Goal: Register for event/course: Register for event/course

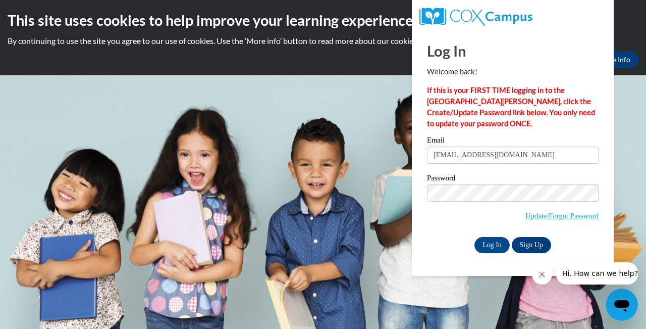
type input "[EMAIL_ADDRESS][DOMAIN_NAME]"
click at [475, 237] on input "Log In" at bounding box center [492, 245] width 35 height 16
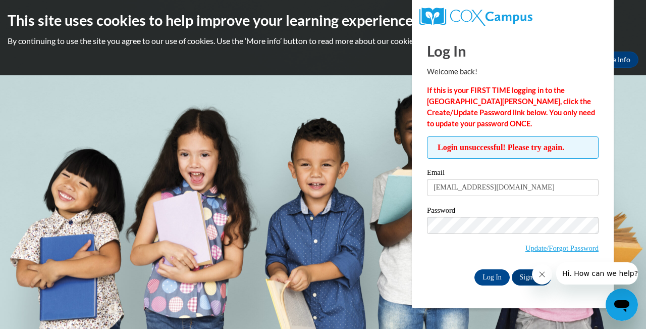
click at [539, 272] on icon "Close message from company" at bounding box center [542, 274] width 8 height 8
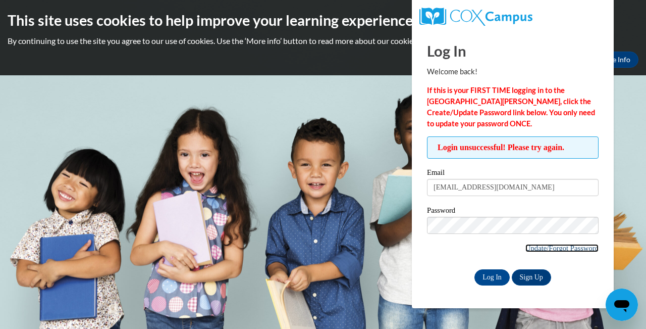
click at [556, 248] on link "Update/Forgot Password" at bounding box center [562, 248] width 73 height 8
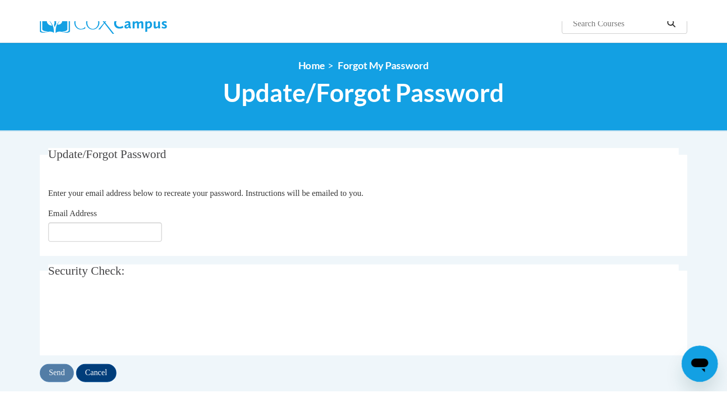
scroll to position [145, 0]
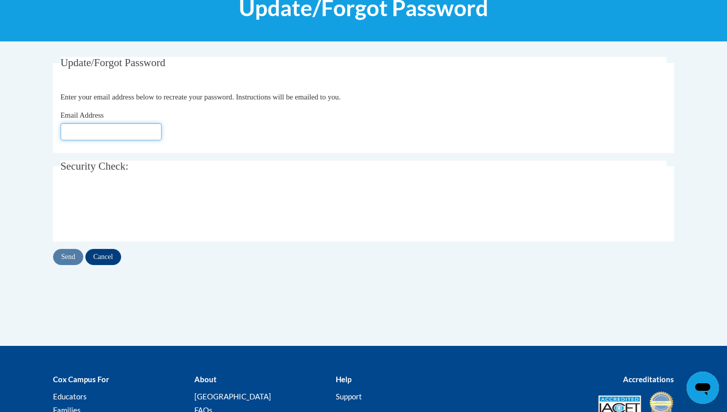
click at [95, 132] on input "Email Address" at bounding box center [111, 131] width 101 height 17
type input "Taniadavis0514@gmail.com"
click button "Refresh captcha" at bounding box center [0, 0] width 0 height 0
click at [67, 259] on input "Send" at bounding box center [68, 257] width 30 height 16
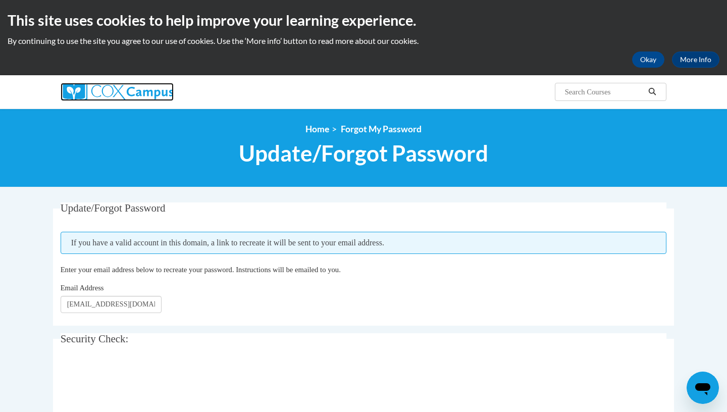
click at [153, 96] on img at bounding box center [117, 92] width 113 height 18
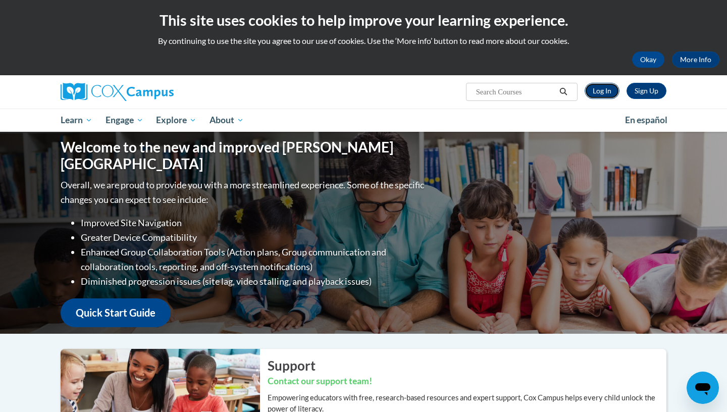
click at [607, 95] on link "Log In" at bounding box center [602, 91] width 35 height 16
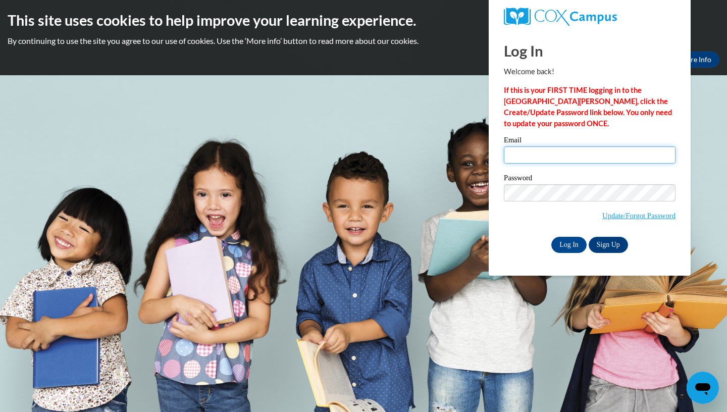
click at [562, 156] on input "Email" at bounding box center [590, 154] width 172 height 17
type input "[EMAIL_ADDRESS][DOMAIN_NAME]"
click at [577, 244] on input "Log In" at bounding box center [568, 245] width 35 height 16
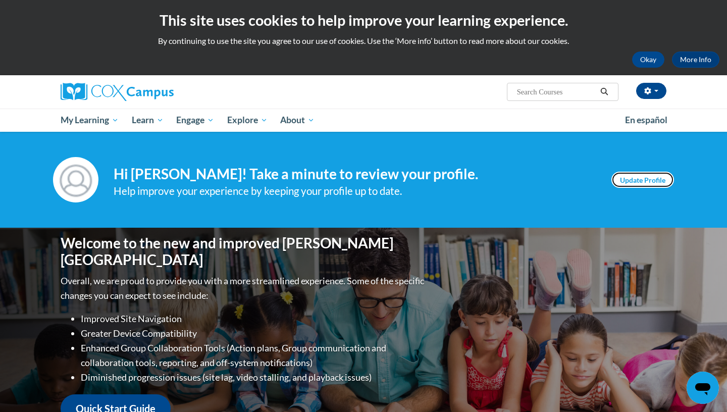
click at [645, 174] on link "Update Profile" at bounding box center [642, 180] width 63 height 16
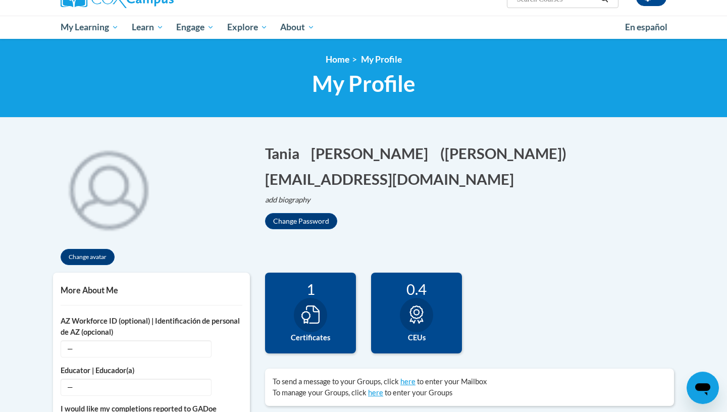
scroll to position [28, 0]
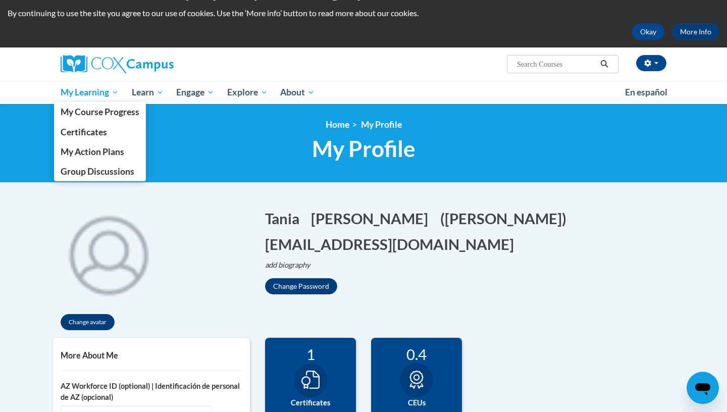
click at [99, 93] on span "My Learning" at bounding box center [90, 92] width 58 height 12
click at [90, 112] on span "My Course Progress" at bounding box center [100, 112] width 79 height 11
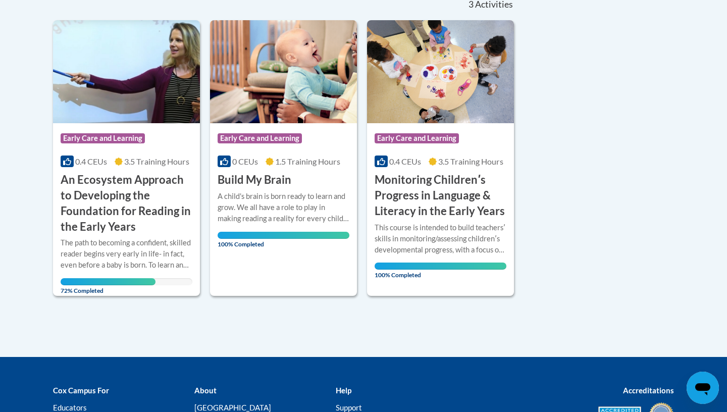
scroll to position [242, 0]
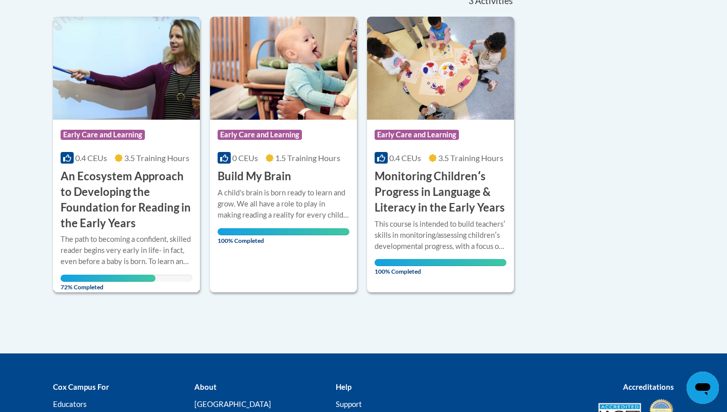
click at [134, 204] on h3 "An Ecosystem Approach to Developing the Foundation for Reading in the Early Yea…" at bounding box center [127, 200] width 132 height 62
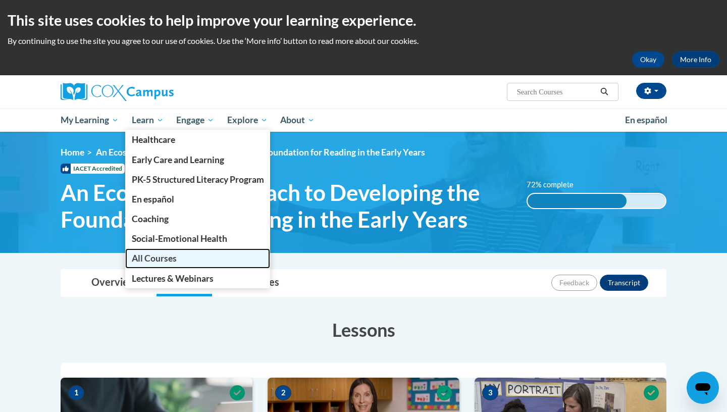
click at [168, 263] on span "All Courses" at bounding box center [154, 258] width 45 height 11
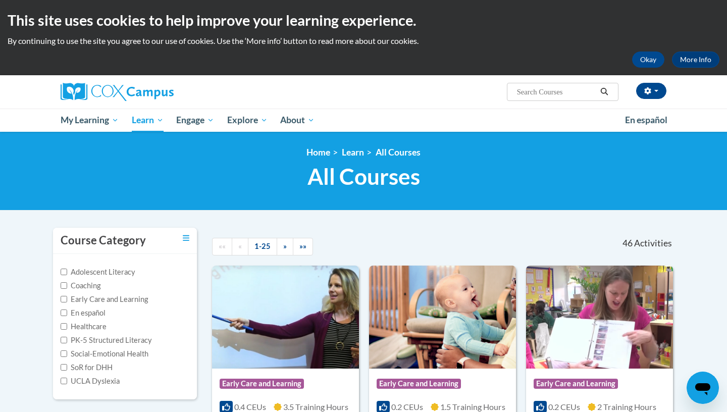
click at [533, 94] on input "Search..." at bounding box center [556, 92] width 81 height 12
type input "cda"
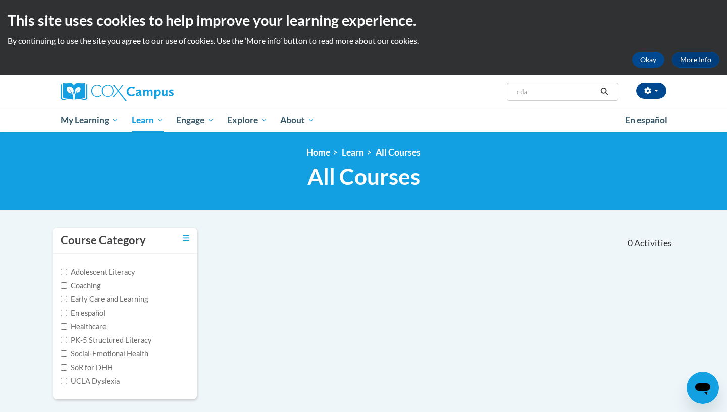
click at [583, 98] on input "cda" at bounding box center [556, 92] width 81 height 12
type input "c"
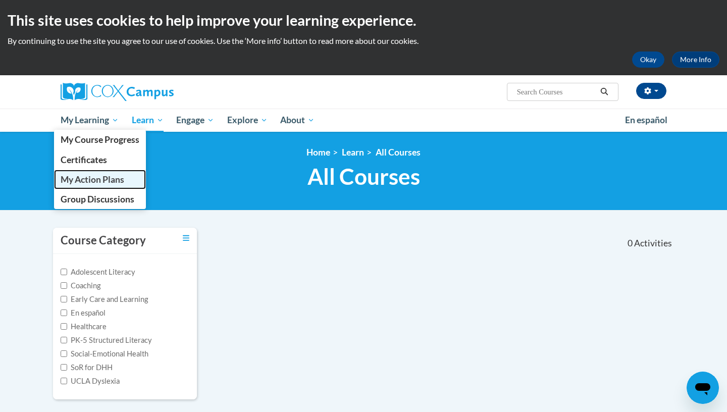
click at [93, 182] on span "My Action Plans" at bounding box center [93, 179] width 64 height 11
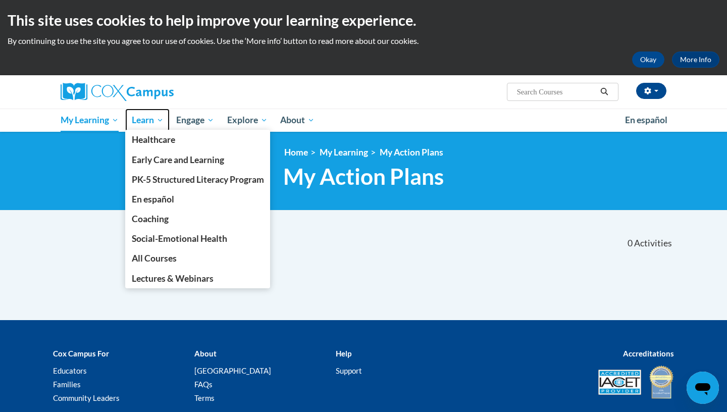
click at [151, 117] on span "Learn" at bounding box center [148, 120] width 32 height 12
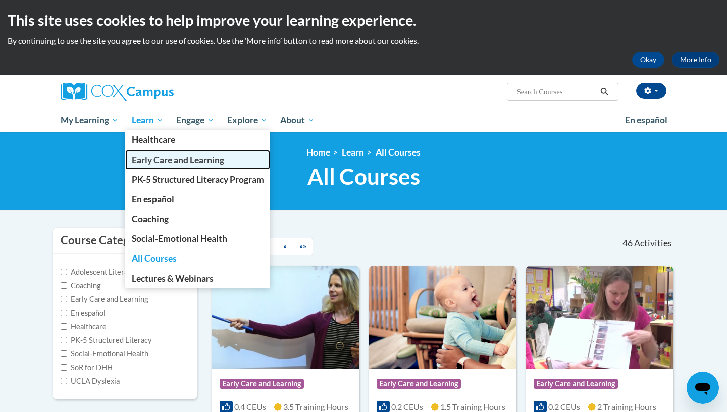
click at [150, 165] on span "Early Care and Learning" at bounding box center [178, 159] width 92 height 11
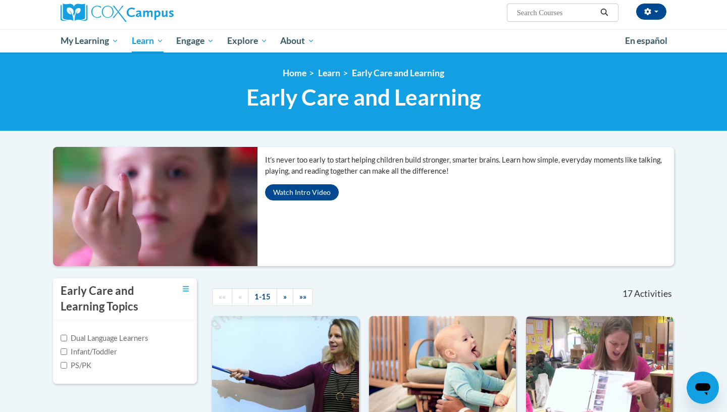
scroll to position [73, 0]
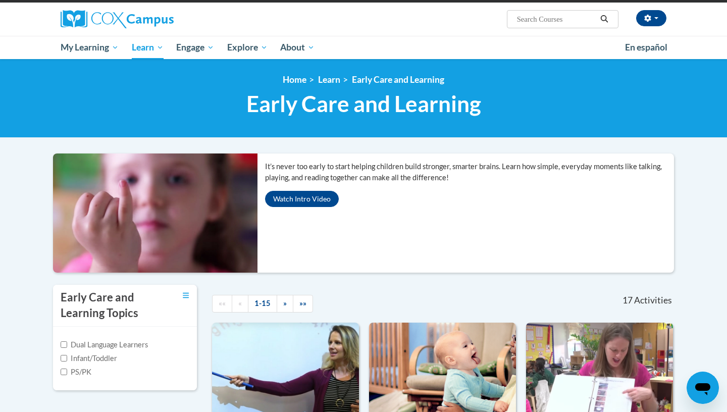
click at [700, 385] on icon "Open messaging window" at bounding box center [702, 389] width 15 height 12
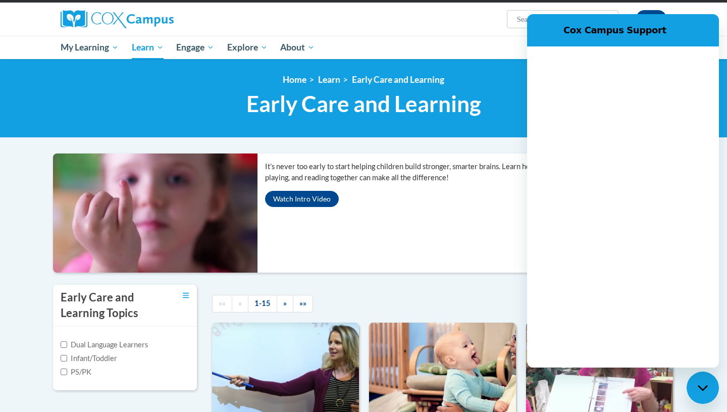
scroll to position [0, 0]
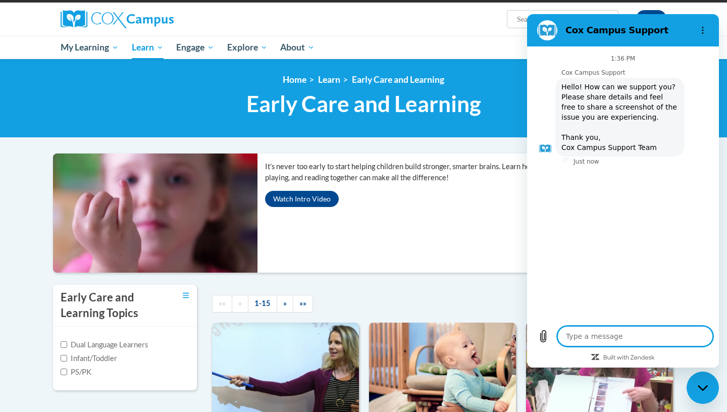
type textarea "x"
click at [667, 335] on textarea at bounding box center [635, 336] width 156 height 20
type textarea "t"
type textarea "x"
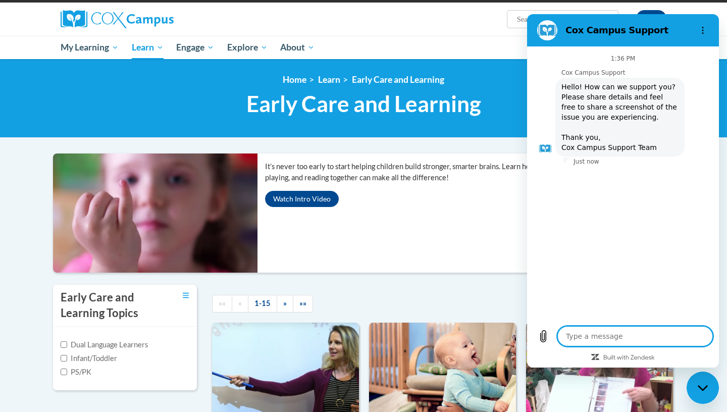
type textarea "i"
type textarea "x"
type textarea "i"
type textarea "x"
type textarea "i a"
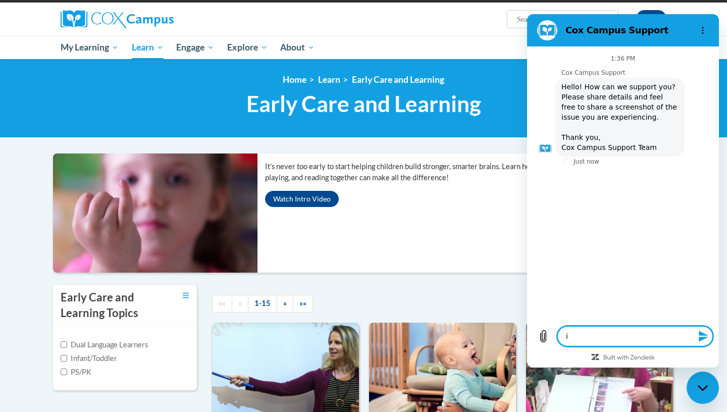
type textarea "x"
type textarea "i am"
type textarea "x"
type textarea "i am"
type textarea "x"
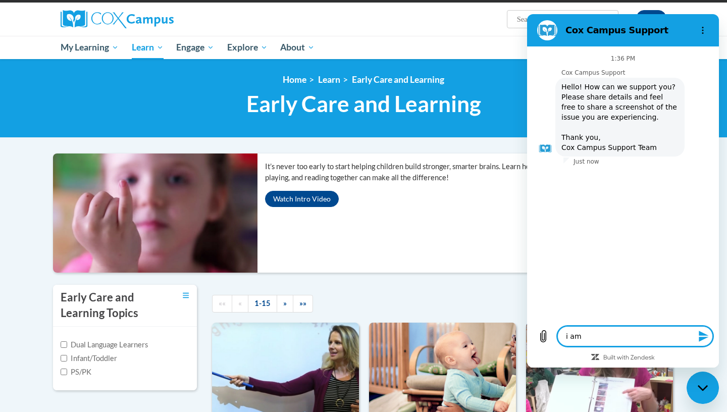
type textarea "i am t"
type textarea "x"
type textarea "i am tr"
type textarea "x"
type textarea "i am try"
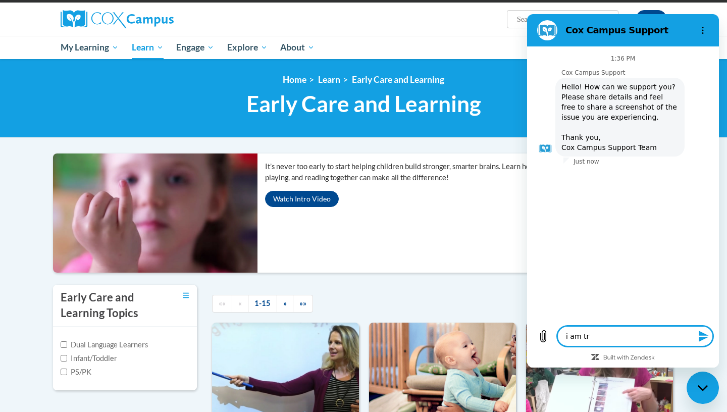
type textarea "x"
type textarea "i am tryi"
type textarea "x"
type textarea "i am tryin"
type textarea "x"
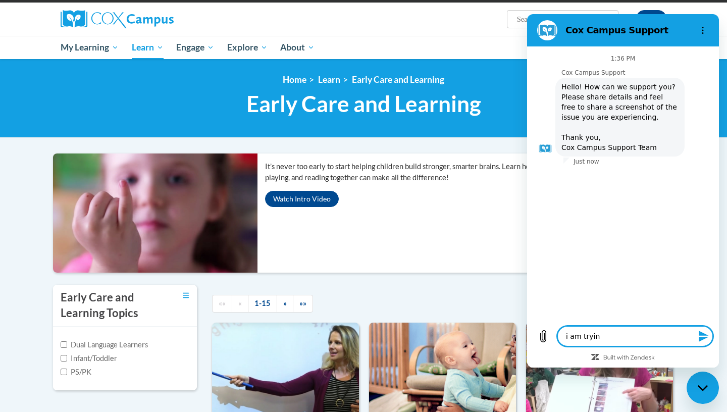
type textarea "i am trying"
type textarea "x"
type textarea "i am trying"
type textarea "x"
type textarea "i am trying t"
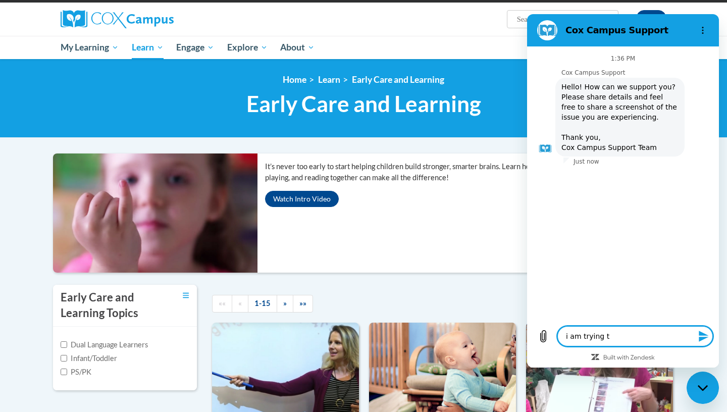
type textarea "x"
type textarea "i am trying to"
type textarea "x"
type textarea "i am trying to"
type textarea "x"
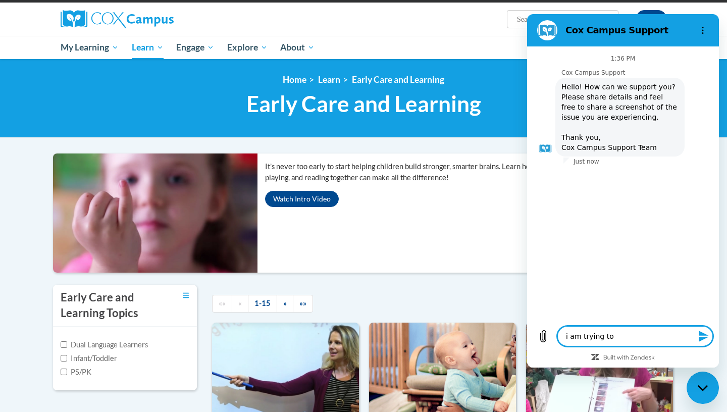
type textarea "i am trying to f"
type textarea "x"
type textarea "i am trying to fi"
type textarea "x"
type textarea "i am trying to fin"
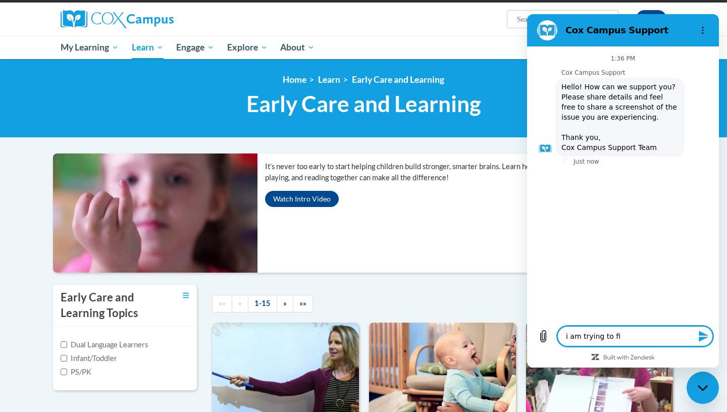
type textarea "x"
type textarea "i am trying to fin d"
type textarea "x"
type textarea "i am trying to fin dt"
type textarea "x"
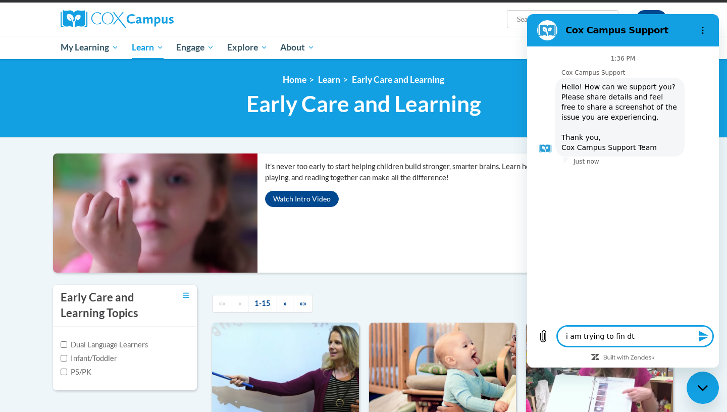
type textarea "i am trying to fin dth"
type textarea "x"
type textarea "i am trying to fin dth"
type textarea "x"
type textarea "i am trying to fin dth e"
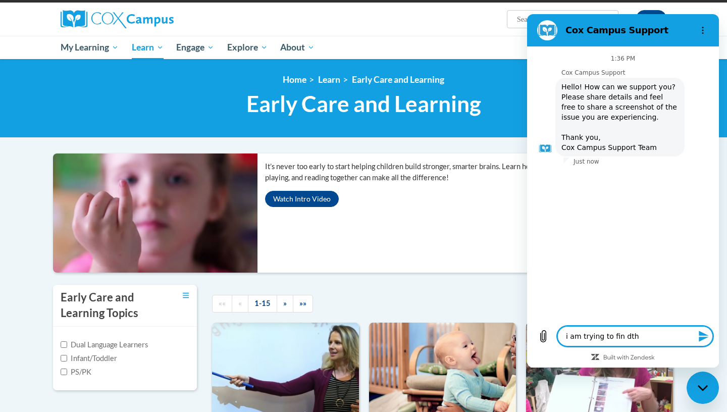
type textarea "x"
type textarea "i am trying to fin dth"
type textarea "x"
type textarea "i am trying to fin dth"
type textarea "x"
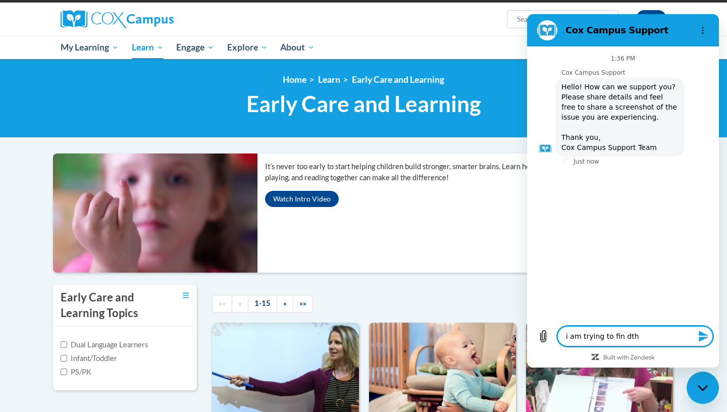
type textarea "i am trying to fin dt"
type textarea "x"
type textarea "i am trying to fin d"
type textarea "x"
type textarea "i am trying to fin"
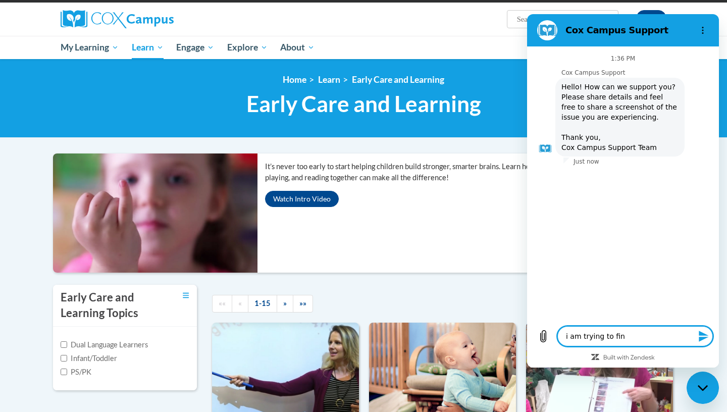
type textarea "x"
type textarea "i am trying to fin"
type textarea "x"
type textarea "i am trying to find"
type textarea "x"
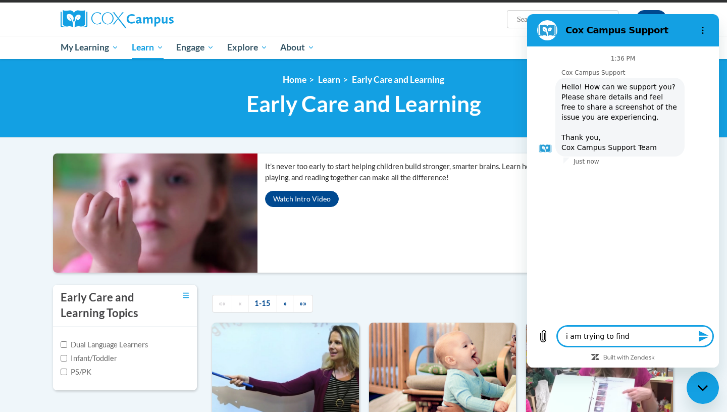
type textarea "i am trying to find"
type textarea "x"
type textarea "i am trying to find t"
type textarea "x"
type textarea "i am trying to find th"
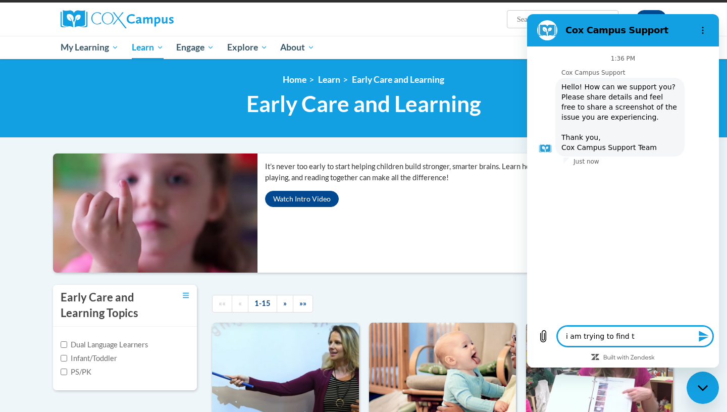
type textarea "x"
type textarea "i am trying to find the"
type textarea "x"
type textarea "i am trying to find the"
type textarea "x"
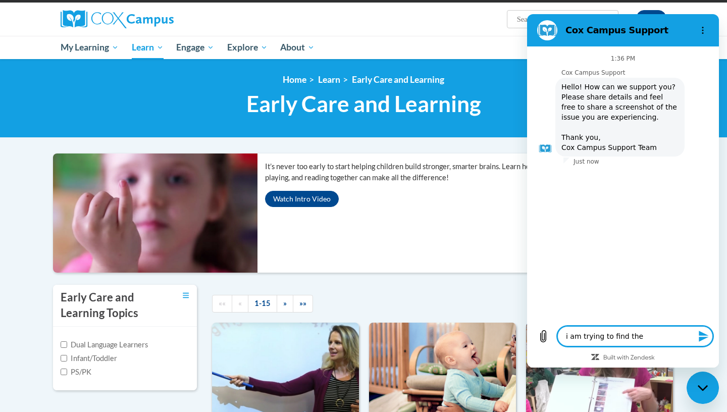
type textarea "i am trying to find the o"
type textarea "x"
type textarea "i am trying to find the oh"
type textarea "x"
type textarea "i am trying to find the ohi"
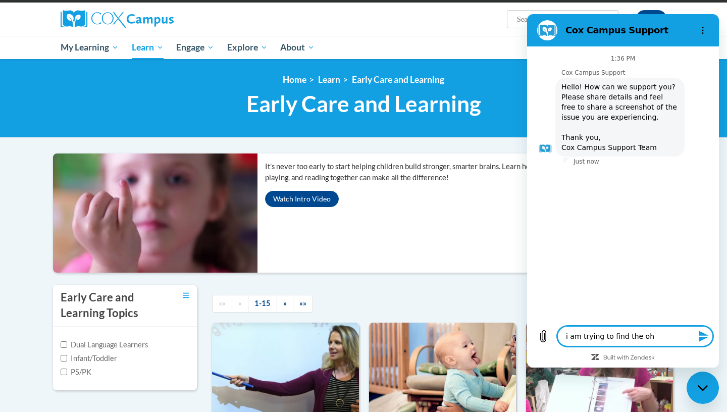
type textarea "x"
type textarea "i am trying to find the ohio"
type textarea "x"
type textarea "i am trying to find the ohio"
type textarea "x"
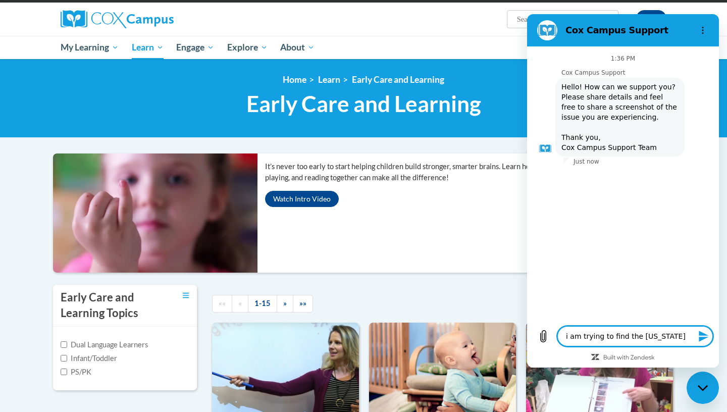
type textarea "i am trying to find the ohio a"
type textarea "x"
type textarea "i am trying to find the ohio ap"
type textarea "x"
type textarea "i am trying to find the ohio app"
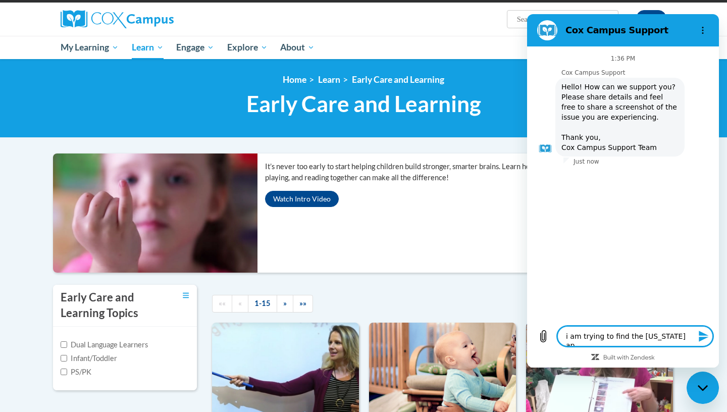
type textarea "x"
type textarea "i am trying to find the ohio appr"
type textarea "x"
type textarea "i am trying to find the ohio appro"
type textarea "x"
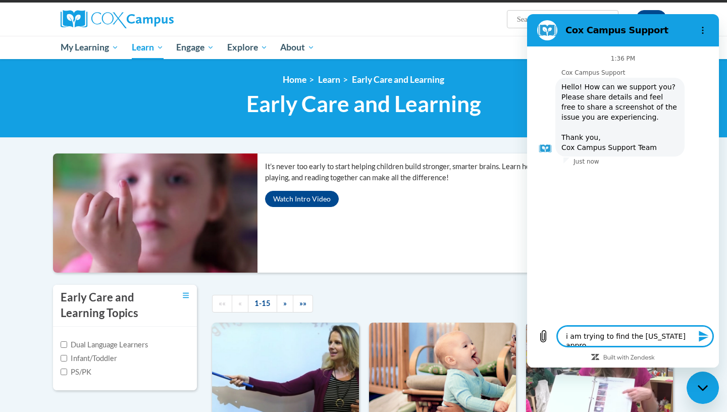
type textarea "i am trying to find the ohio approv"
type textarea "x"
type textarea "i am trying to find the ohio approve"
type textarea "x"
type textarea "i am trying to find the ohio approved"
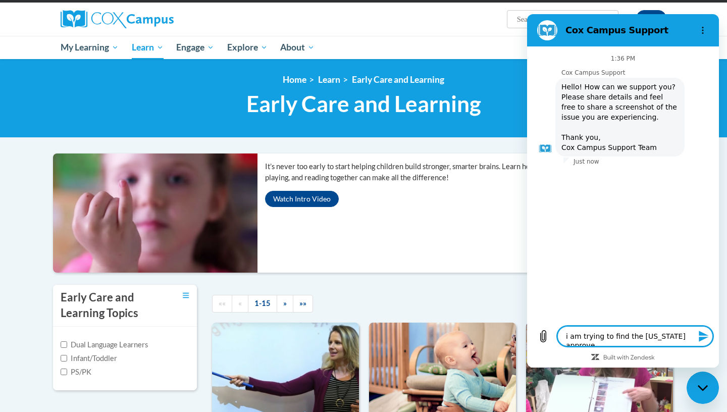
type textarea "x"
type textarea "i am trying to find the ohio approved"
type textarea "x"
type textarea "i am trying to find the ohio approved t"
type textarea "x"
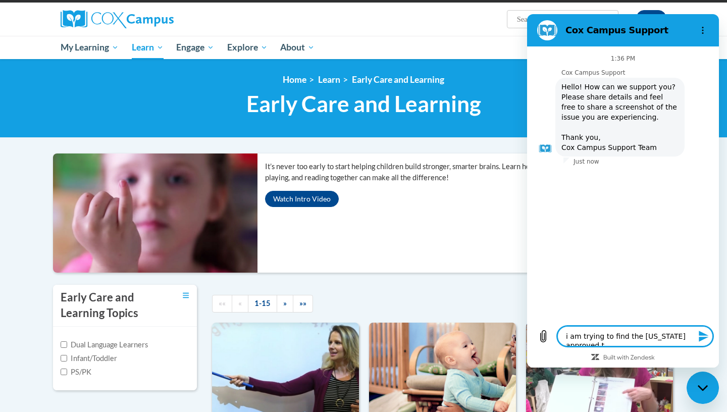
type textarea "i am trying to find the ohio approved tr"
type textarea "x"
type textarea "i am trying to find the ohio approved tra"
type textarea "x"
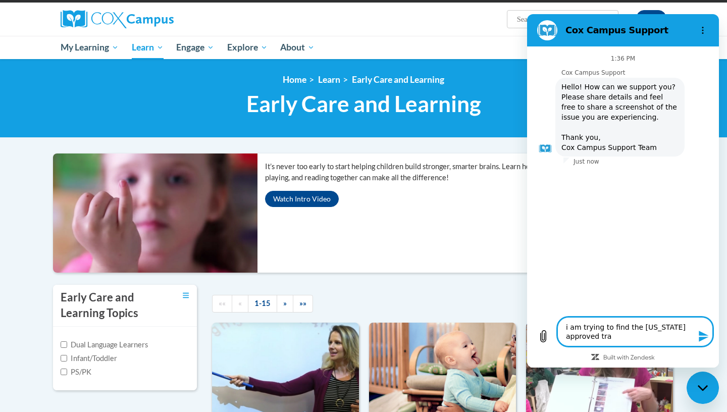
type textarea "i am trying to find the ohio approved trai"
type textarea "x"
type textarea "i am trying to find the ohio approved train"
type textarea "x"
type textarea "i am trying to find the ohio approved traini"
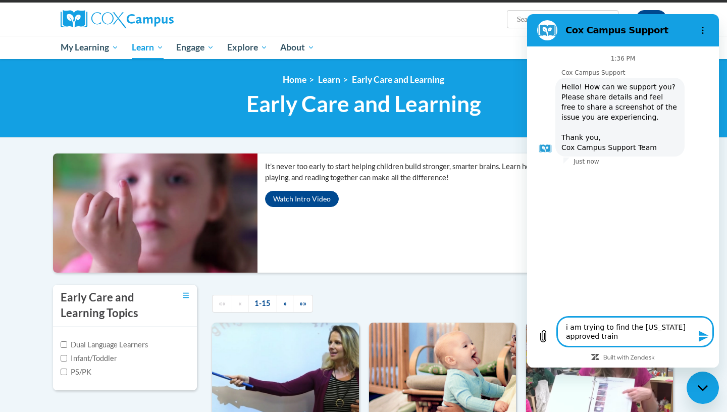
type textarea "x"
type textarea "i am trying to find the ohio approved trainin"
type textarea "x"
type textarea "i am trying to find the ohio approved training"
type textarea "x"
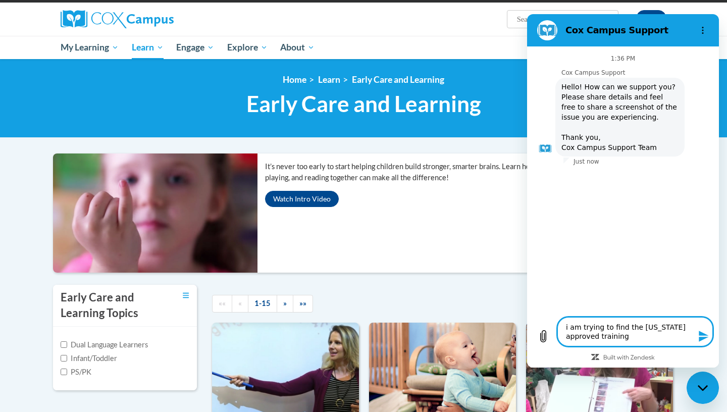
type textarea "i am trying to find the ohio approved training"
click at [709, 340] on icon "Send message" at bounding box center [704, 336] width 12 height 12
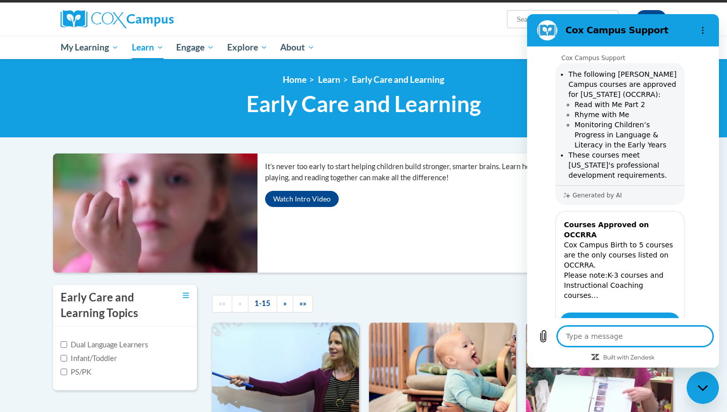
type textarea "x"
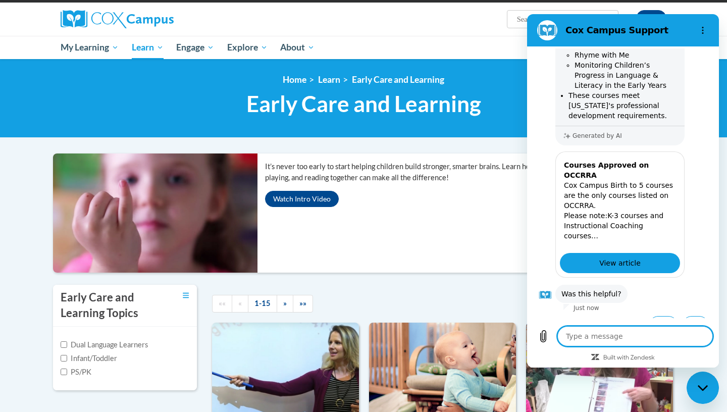
scroll to position [202, 0]
click at [652, 119] on li "These courses meet Ohio's professional development requirements." at bounding box center [624, 105] width 110 height 30
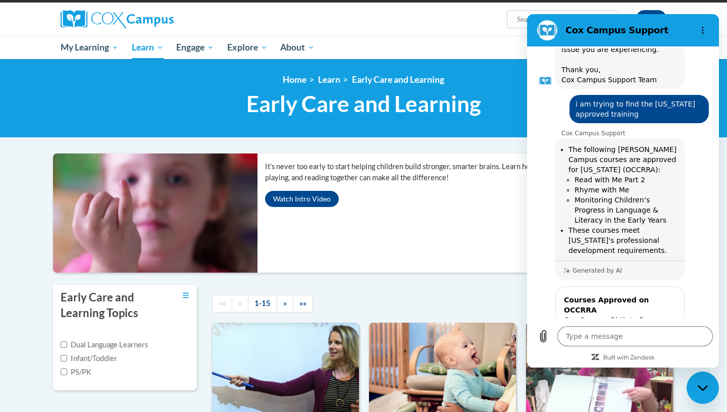
scroll to position [63, 0]
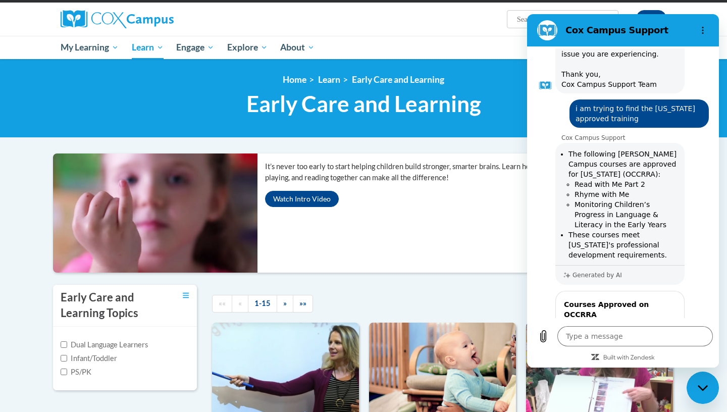
click at [571, 236] on li "These courses meet Ohio's professional development requirements." at bounding box center [624, 245] width 110 height 30
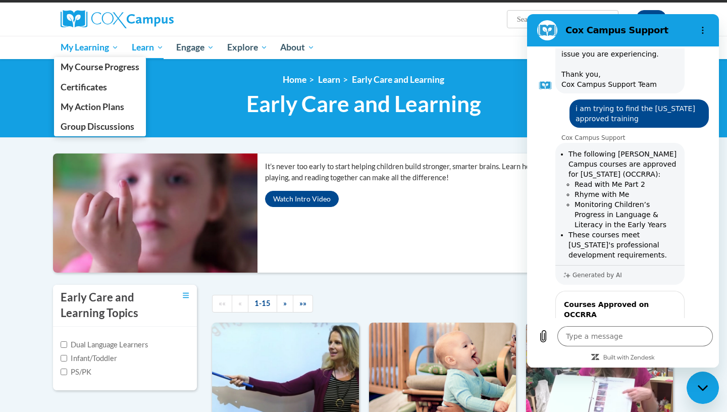
click at [87, 51] on span "My Learning" at bounding box center [90, 47] width 58 height 12
click at [93, 75] on link "My Course Progress" at bounding box center [100, 67] width 92 height 20
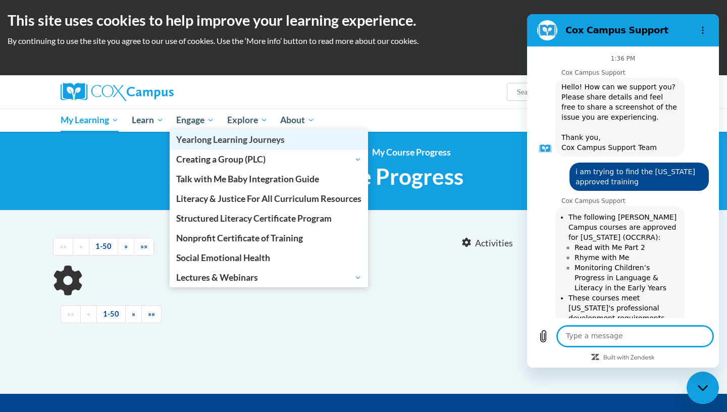
scroll to position [202, 0]
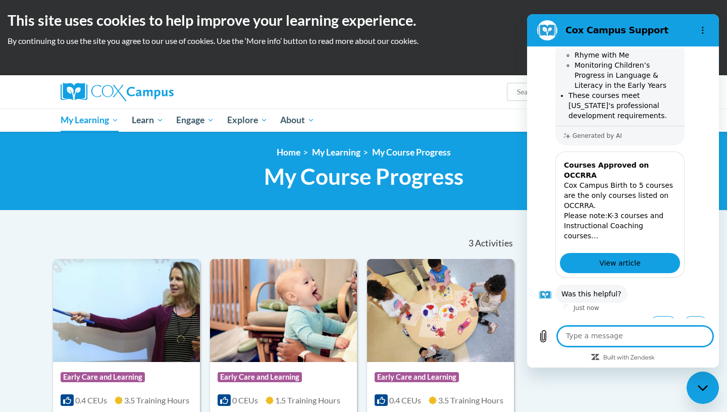
click at [392, 239] on div "3 Activities CEUs" at bounding box center [443, 243] width 159 height 31
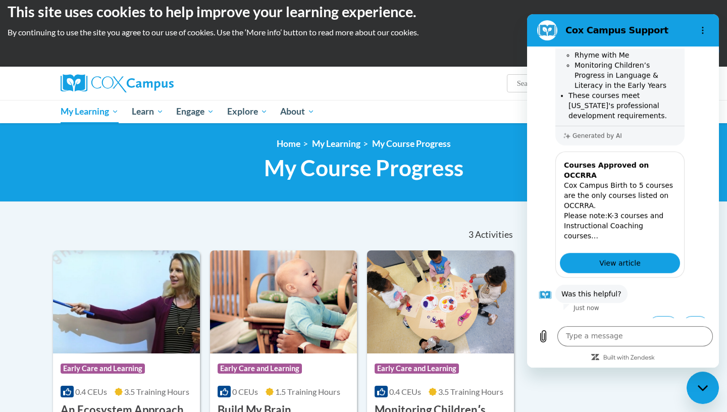
scroll to position [0, 0]
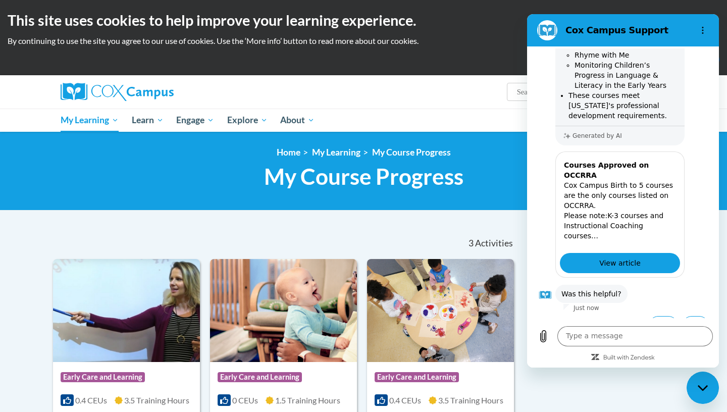
click at [705, 383] on div "Close messaging window" at bounding box center [703, 388] width 30 height 30
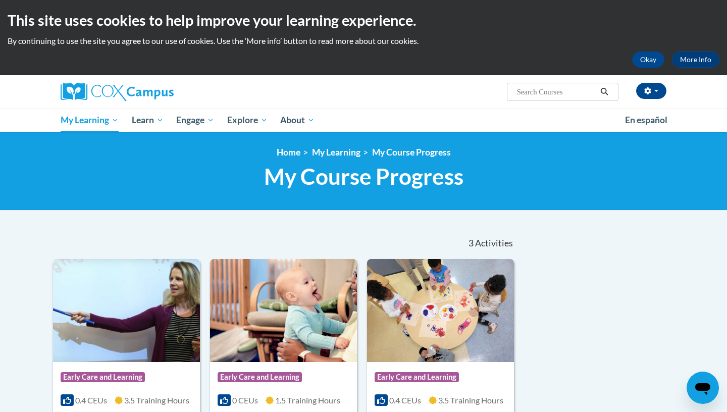
click at [553, 91] on input "Search..." at bounding box center [556, 92] width 81 height 12
type input "rhyme with me"
click at [601, 91] on icon "Search" at bounding box center [604, 92] width 9 height 8
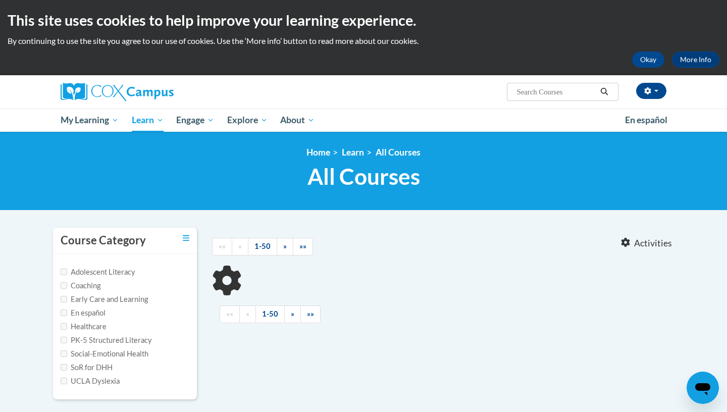
type input "rhyme with me"
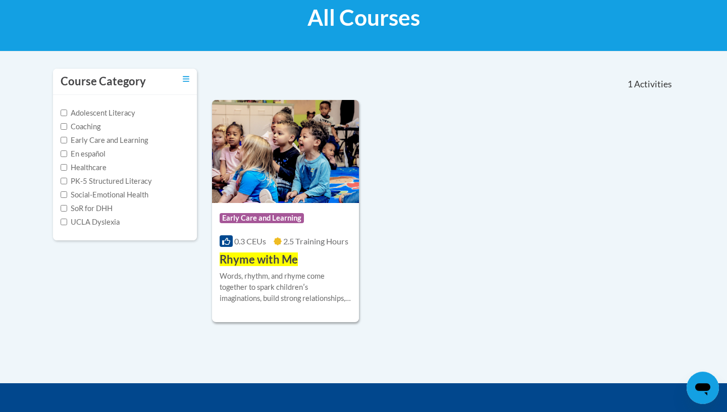
scroll to position [170, 0]
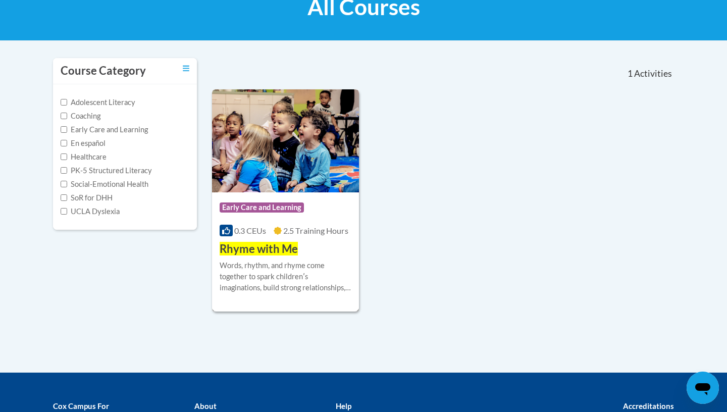
click at [324, 254] on div "Course Category: Early Care and Learning 0.3 CEUs 2.5 Training Hours COURSE Rhy…" at bounding box center [285, 224] width 147 height 65
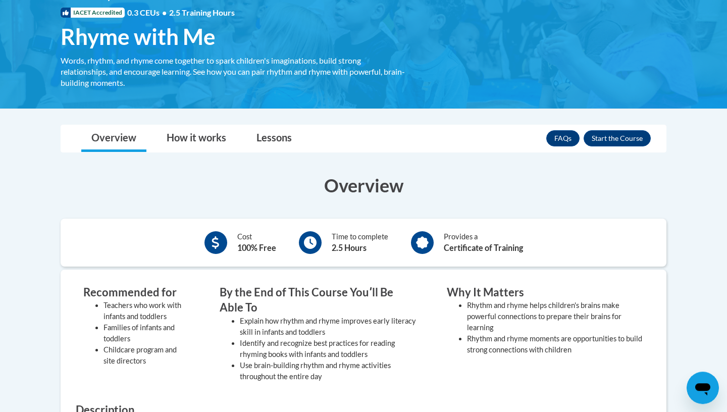
scroll to position [145, 0]
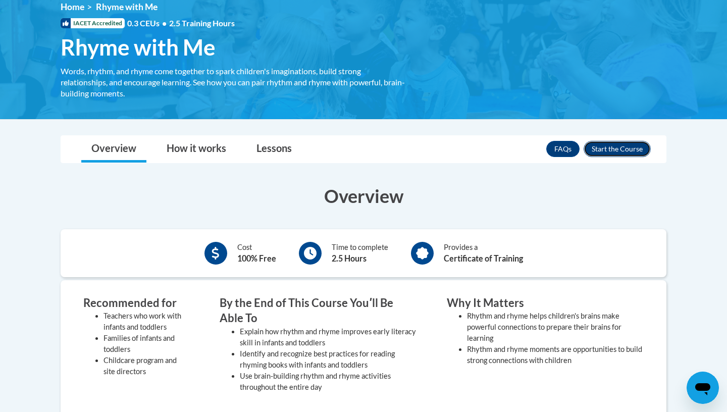
click at [619, 145] on button "Enroll" at bounding box center [617, 149] width 67 height 16
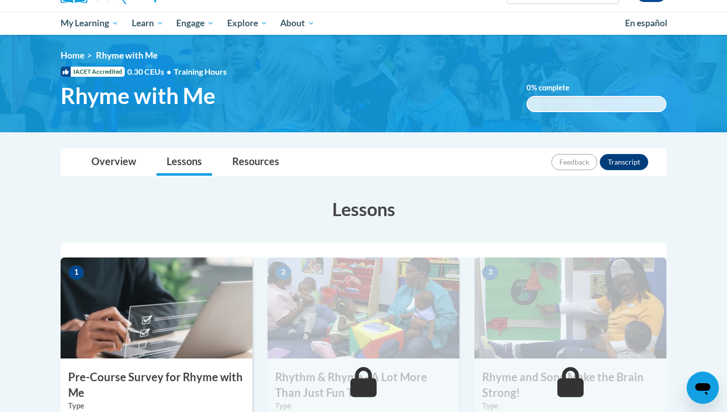
scroll to position [73, 0]
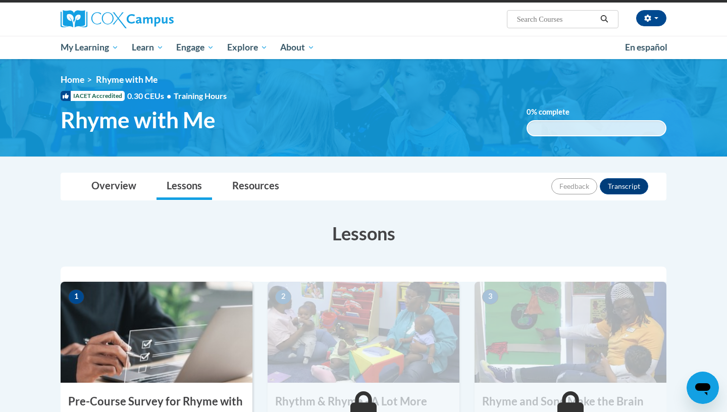
click at [709, 384] on icon "Open messaging window" at bounding box center [703, 388] width 18 height 18
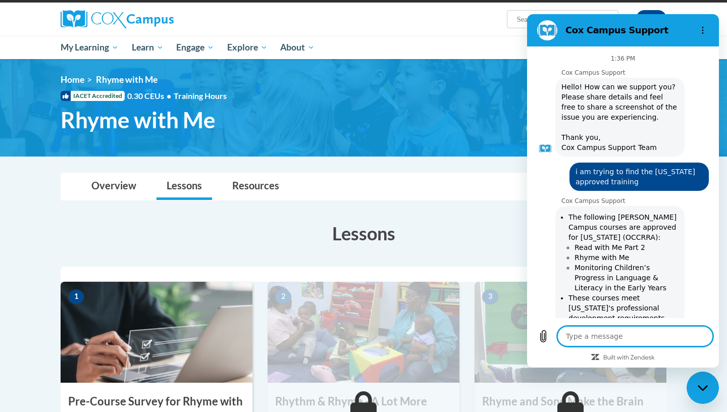
scroll to position [202, 0]
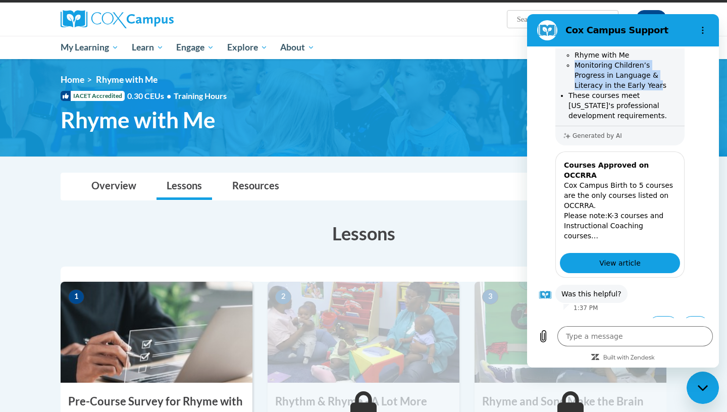
drag, startPoint x: 577, startPoint y: 64, endPoint x: 608, endPoint y: 83, distance: 36.3
click at [608, 83] on li "Monitoring Children’s Progress in Language & Literacy in the Early Years" at bounding box center [627, 75] width 104 height 30
copy li "Monitoring Children’s Progress in Language & Literacy in the Early Year"
click at [508, 30] on div "Tania Davis (America/New_York UTC-04:00) My Profile Inbox My Transcripts Log Ou…" at bounding box center [363, 19] width 636 height 33
click at [520, 21] on input "Search..." at bounding box center [556, 19] width 81 height 12
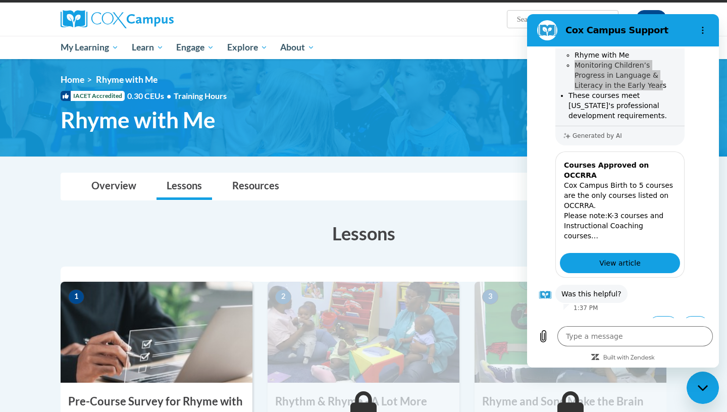
click at [520, 20] on input "Search..." at bounding box center [556, 19] width 81 height 12
click at [417, 49] on ul "My Learning My Learning My Course Progress Certificates My Action Plans Group D…" at bounding box center [336, 47] width 564 height 23
click at [702, 387] on icon "Close messaging window" at bounding box center [703, 388] width 11 height 7
type textarea "x"
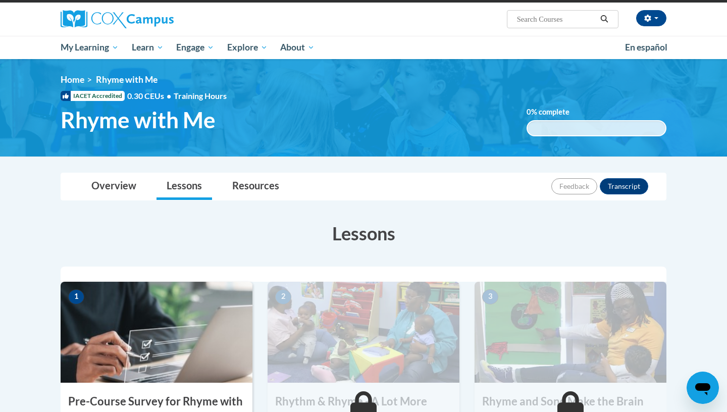
click at [566, 21] on input "Search..." at bounding box center [556, 19] width 81 height 12
type input "Monitoring Children’s Progress in Language & Literacy in the Early Year"
click at [608, 19] on icon "Search" at bounding box center [604, 19] width 9 height 8
type textarea "x"
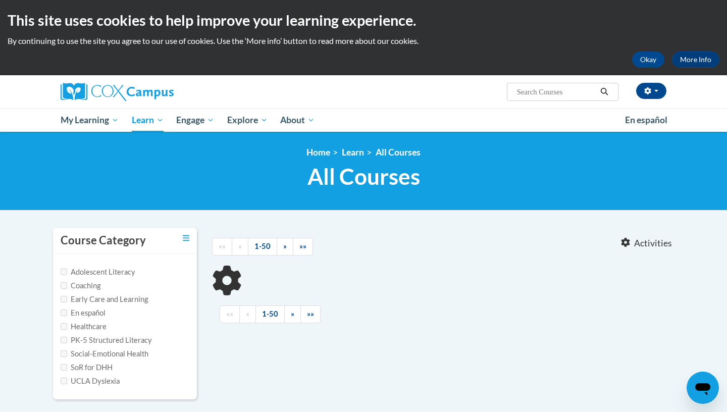
type input "Monitoring Children’s Progress in Language"
click at [568, 90] on input "Monitoring Children’s Progress in Language" at bounding box center [556, 92] width 81 height 12
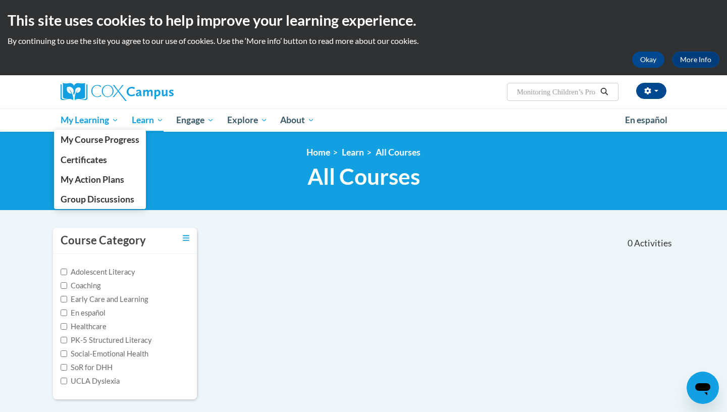
click at [102, 121] on span "My Learning" at bounding box center [90, 120] width 58 height 12
click at [95, 139] on span "My Course Progress" at bounding box center [100, 139] width 79 height 11
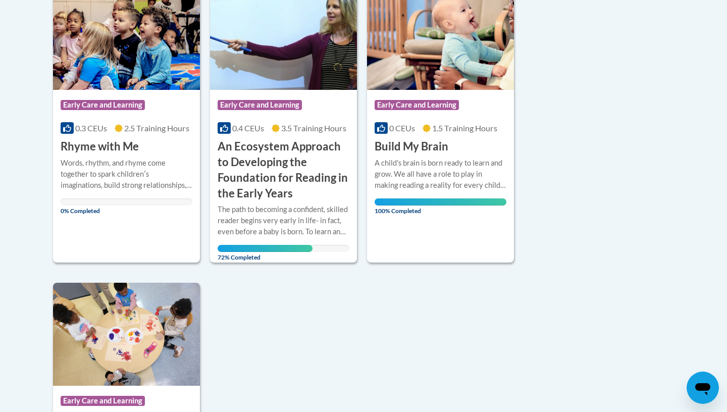
scroll to position [267, 0]
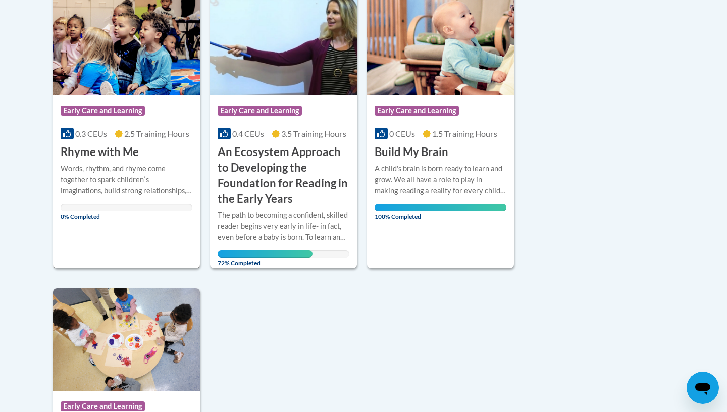
click at [154, 135] on span "2.5 Training Hours" at bounding box center [156, 134] width 65 height 10
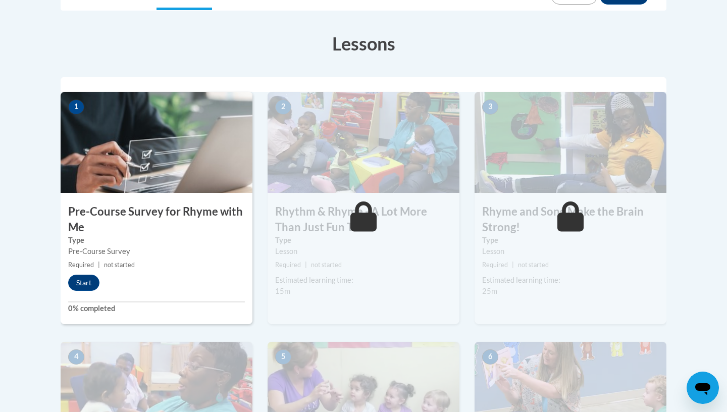
scroll to position [267, 0]
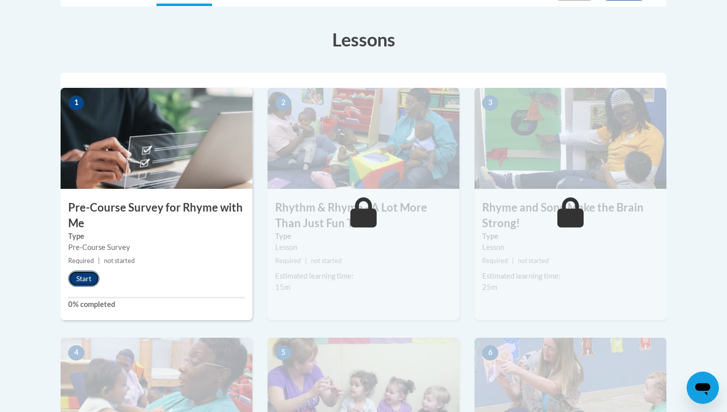
click at [97, 277] on button "Start" at bounding box center [83, 279] width 31 height 16
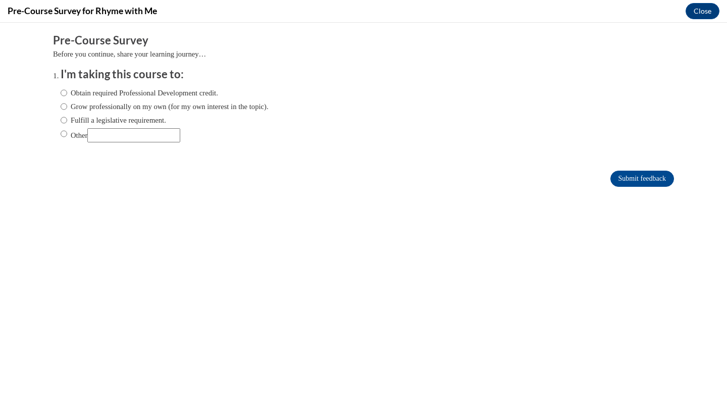
scroll to position [0, 0]
click at [60, 93] on ol "I'm taking this course to: Obtain required Professional Development credit. Gro…" at bounding box center [363, 112] width 621 height 91
click at [65, 93] on input "Obtain required Professional Development credit." at bounding box center [64, 92] width 7 height 11
radio input "true"
click at [634, 176] on input "Submit feedback" at bounding box center [642, 179] width 64 height 16
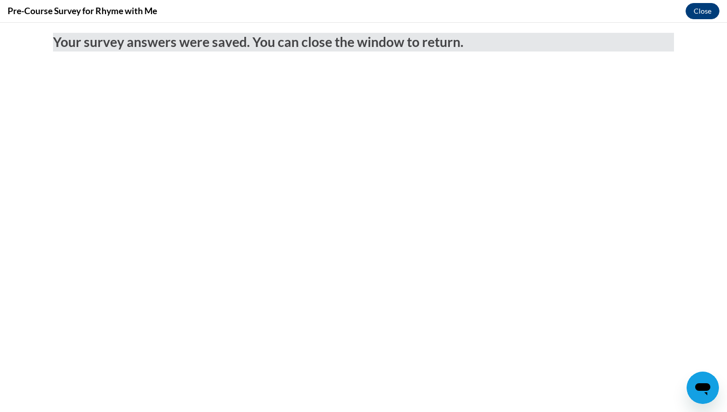
click at [713, 9] on button "Close" at bounding box center [703, 11] width 34 height 16
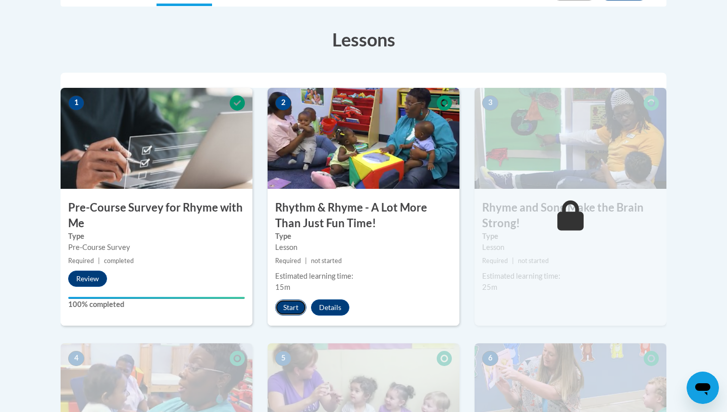
click at [293, 308] on button "Start" at bounding box center [290, 307] width 31 height 16
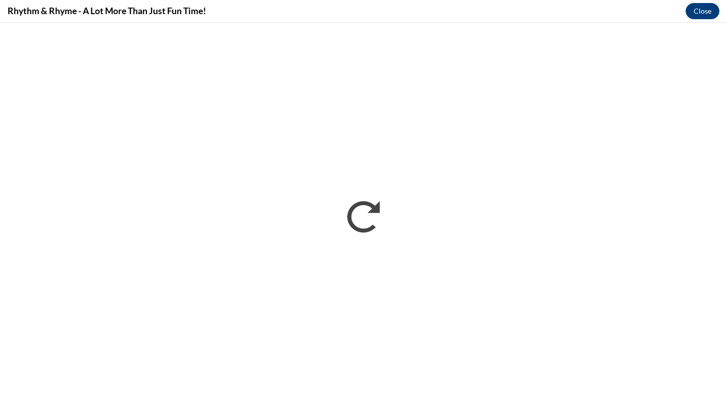
click at [704, 10] on button "Close" at bounding box center [703, 11] width 34 height 16
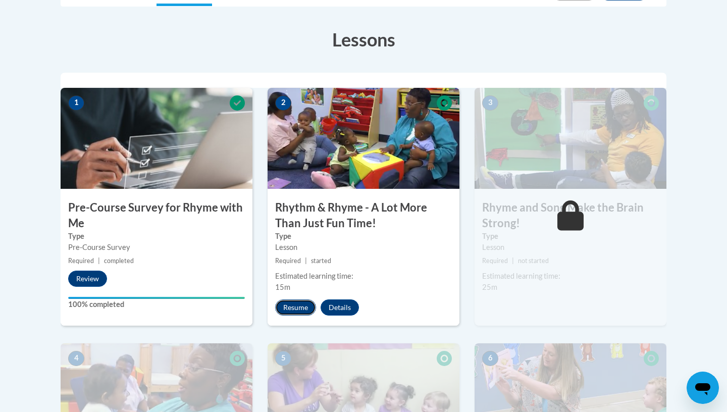
click at [296, 307] on button "Resume" at bounding box center [295, 307] width 41 height 16
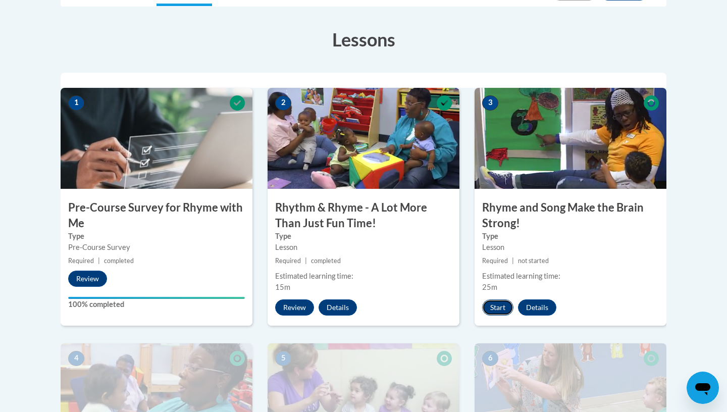
click at [496, 303] on button "Start" at bounding box center [497, 307] width 31 height 16
